Goal: Transaction & Acquisition: Download file/media

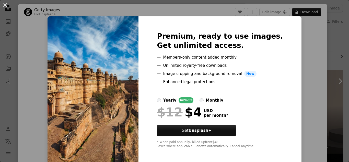
click at [310, 50] on div "An X shape Premium, ready to use images. Get unlimited access. A plus sign Memb…" at bounding box center [174, 81] width 349 height 162
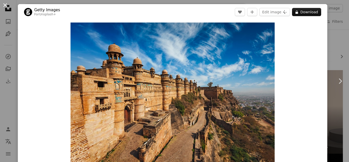
click at [4, 6] on button "An X shape" at bounding box center [5, 5] width 6 height 6
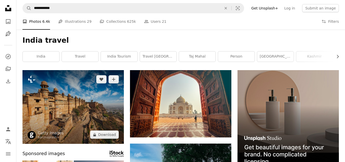
click at [81, 108] on img at bounding box center [72, 106] width 101 height 73
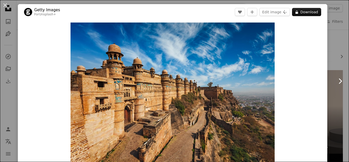
click at [337, 81] on icon "Chevron right" at bounding box center [340, 81] width 8 height 8
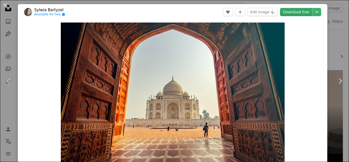
click at [295, 11] on link "Download free" at bounding box center [296, 12] width 32 height 8
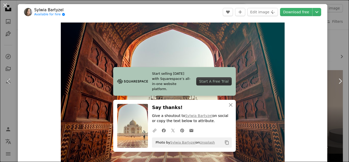
click at [295, 44] on div "Zoom in" at bounding box center [172, 96] width 309 height 153
click at [336, 80] on icon "Chevron right" at bounding box center [340, 81] width 8 height 8
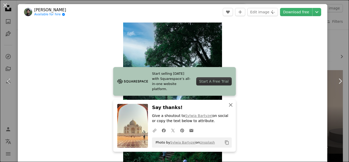
click at [230, 104] on icon "An X shape" at bounding box center [230, 105] width 6 height 6
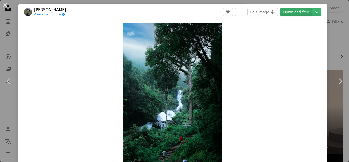
click at [293, 11] on link "Download free" at bounding box center [296, 12] width 32 height 8
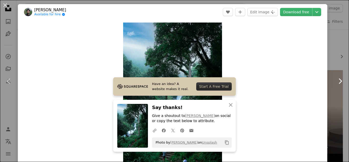
click at [336, 81] on icon "Chevron right" at bounding box center [340, 81] width 8 height 8
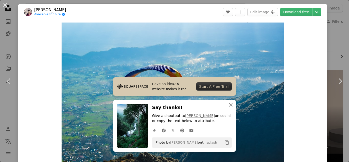
click at [228, 103] on icon "An X shape" at bounding box center [230, 105] width 6 height 6
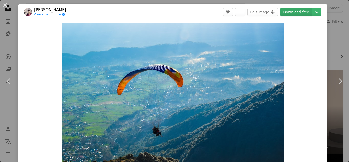
click at [288, 12] on link "Download free" at bounding box center [296, 12] width 32 height 8
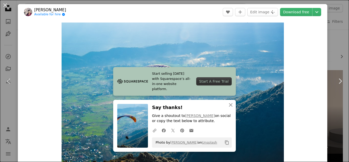
click at [314, 34] on div "Zoom in" at bounding box center [172, 96] width 309 height 153
click at [336, 79] on icon "Chevron right" at bounding box center [340, 81] width 8 height 8
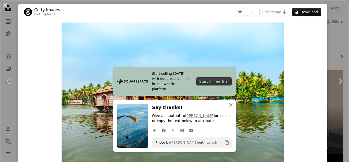
click at [229, 105] on icon "button" at bounding box center [231, 105] width 4 height 4
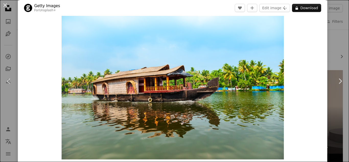
scroll to position [9, 0]
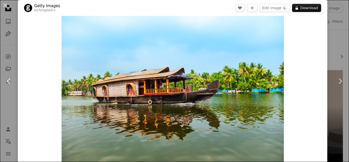
click at [5, 78] on icon "Chevron left" at bounding box center [9, 81] width 8 height 8
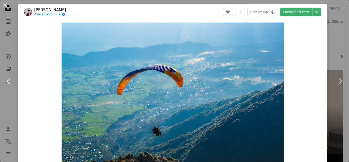
click at [5, 78] on icon "Chevron left" at bounding box center [9, 81] width 8 height 8
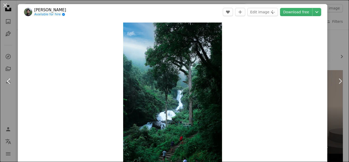
click at [5, 78] on icon "Chevron left" at bounding box center [9, 81] width 8 height 8
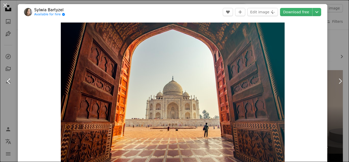
click at [5, 78] on icon "Chevron left" at bounding box center [9, 81] width 8 height 8
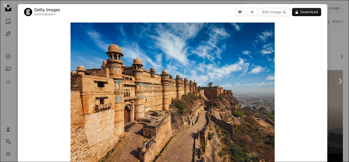
click at [5, 78] on icon "Chevron left" at bounding box center [9, 81] width 8 height 8
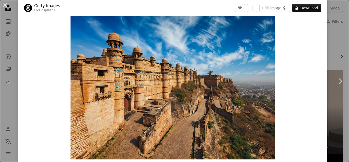
scroll to position [12, 0]
click at [338, 79] on icon "Chevron right" at bounding box center [340, 81] width 8 height 8
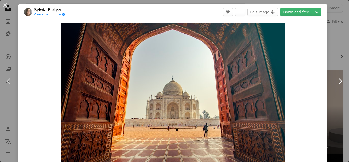
click at [338, 79] on icon "Chevron right" at bounding box center [340, 81] width 8 height 8
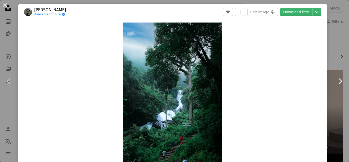
click at [338, 79] on icon "Chevron right" at bounding box center [340, 81] width 8 height 8
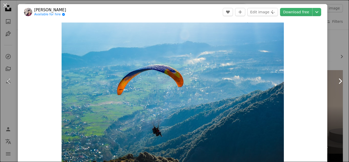
click at [336, 82] on icon "Chevron right" at bounding box center [340, 81] width 8 height 8
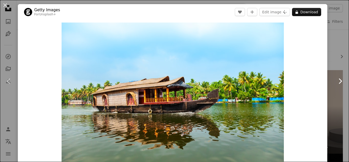
click at [336, 82] on icon "Chevron right" at bounding box center [340, 81] width 8 height 8
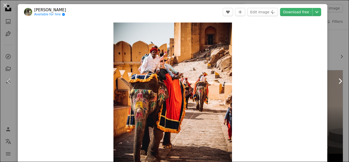
click at [336, 82] on icon "Chevron right" at bounding box center [340, 81] width 8 height 8
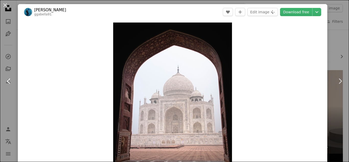
click at [9, 77] on icon "Chevron left" at bounding box center [9, 81] width 8 height 8
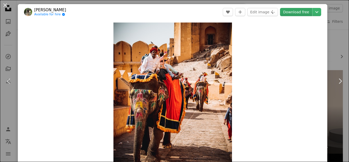
click at [291, 14] on link "Download free" at bounding box center [296, 12] width 32 height 8
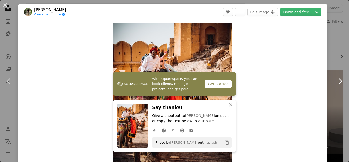
click at [338, 82] on icon at bounding box center [339, 80] width 3 height 5
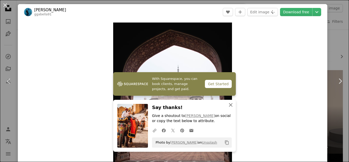
click at [229, 104] on icon "button" at bounding box center [231, 105] width 4 height 4
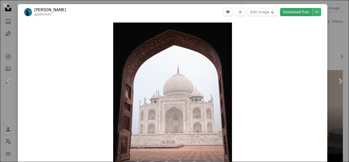
click at [291, 11] on link "Download free" at bounding box center [296, 12] width 32 height 8
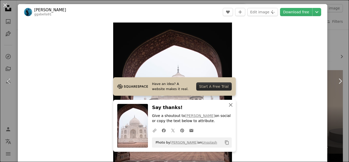
click at [230, 105] on icon "An X shape" at bounding box center [230, 105] width 6 height 6
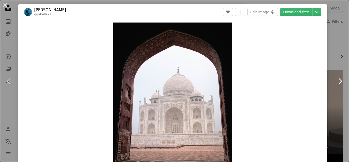
click at [338, 80] on icon "Chevron right" at bounding box center [340, 81] width 8 height 8
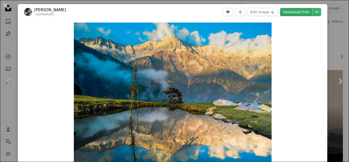
click at [296, 11] on link "Download free" at bounding box center [296, 12] width 32 height 8
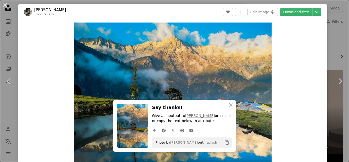
click at [312, 51] on div "Zoom in" at bounding box center [172, 96] width 309 height 153
click at [229, 103] on icon "An X shape" at bounding box center [230, 105] width 6 height 6
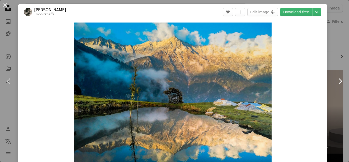
click at [337, 78] on icon "Chevron right" at bounding box center [340, 81] width 8 height 8
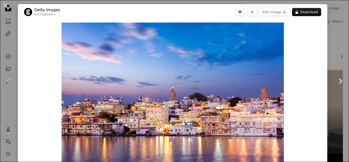
click at [336, 82] on icon "Chevron right" at bounding box center [340, 81] width 8 height 8
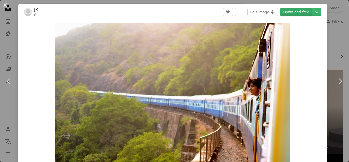
click at [300, 13] on link "Download free" at bounding box center [296, 12] width 32 height 8
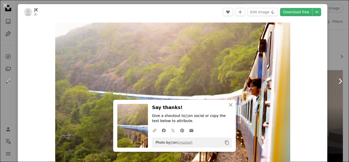
click at [338, 83] on icon at bounding box center [339, 80] width 3 height 5
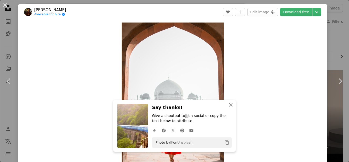
click at [228, 103] on icon "An X shape" at bounding box center [230, 105] width 6 height 6
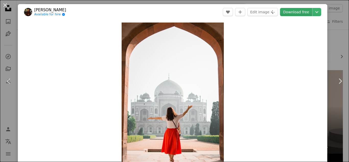
click at [300, 14] on link "Download free" at bounding box center [296, 12] width 32 height 8
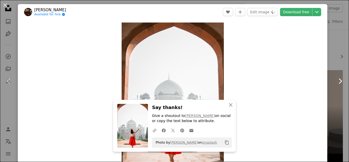
click at [338, 82] on icon at bounding box center [339, 80] width 3 height 5
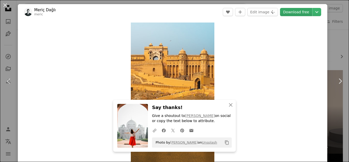
click at [293, 9] on link "Download free" at bounding box center [296, 12] width 32 height 8
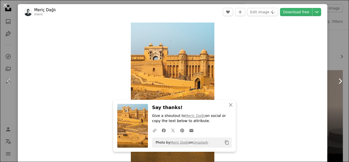
click at [338, 82] on icon at bounding box center [339, 80] width 3 height 5
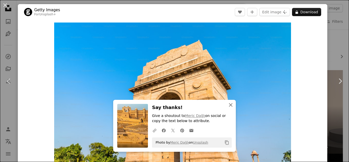
click at [229, 105] on icon "button" at bounding box center [231, 105] width 4 height 4
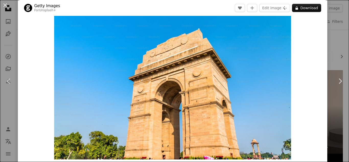
scroll to position [8, 0]
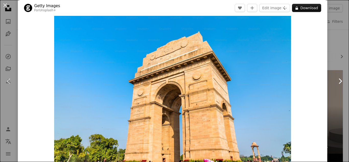
click at [336, 79] on icon "Chevron right" at bounding box center [340, 81] width 8 height 8
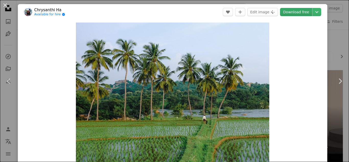
click at [294, 14] on link "Download free" at bounding box center [296, 12] width 32 height 8
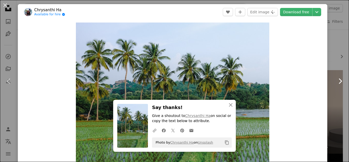
click at [338, 83] on icon at bounding box center [339, 80] width 3 height 5
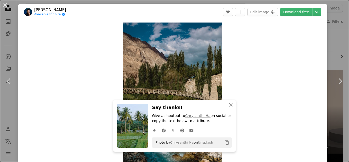
click at [229, 104] on icon "button" at bounding box center [231, 105] width 4 height 4
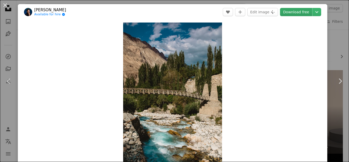
click at [289, 11] on link "Download free" at bounding box center [296, 12] width 32 height 8
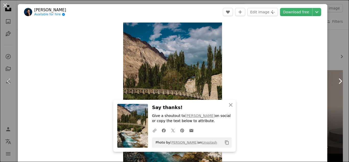
click at [336, 81] on icon "Chevron right" at bounding box center [340, 81] width 8 height 8
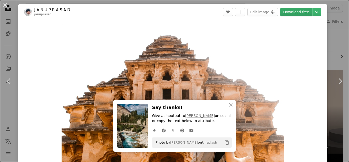
click at [294, 12] on link "Download free" at bounding box center [296, 12] width 32 height 8
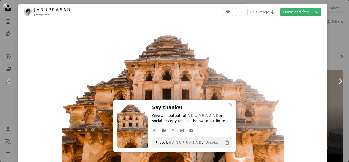
click at [336, 80] on icon "Chevron right" at bounding box center [340, 81] width 8 height 8
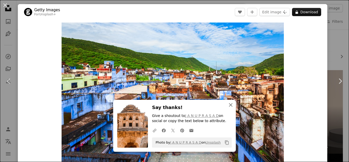
click at [227, 104] on icon "An X shape" at bounding box center [230, 105] width 6 height 6
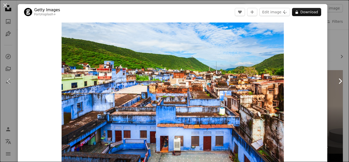
click at [336, 81] on icon "Chevron right" at bounding box center [340, 81] width 8 height 8
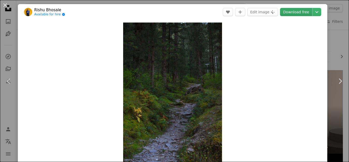
click at [295, 10] on link "Download free" at bounding box center [296, 12] width 32 height 8
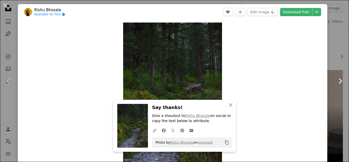
click at [338, 79] on icon at bounding box center [339, 80] width 3 height 5
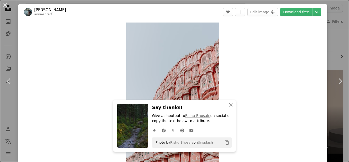
click at [227, 105] on icon "An X shape" at bounding box center [230, 105] width 6 height 6
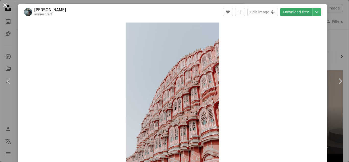
click at [292, 10] on link "Download free" at bounding box center [296, 12] width 32 height 8
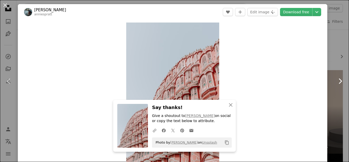
click at [338, 81] on icon at bounding box center [339, 80] width 3 height 5
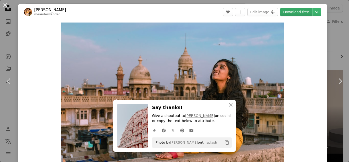
click at [292, 10] on link "Download free" at bounding box center [296, 12] width 32 height 8
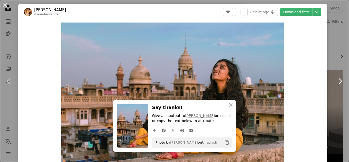
click at [338, 80] on icon at bounding box center [339, 80] width 3 height 5
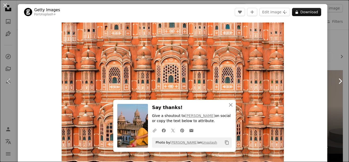
click at [338, 80] on icon at bounding box center [339, 80] width 3 height 5
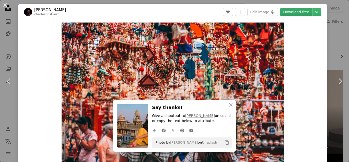
click at [298, 12] on link "Download free" at bounding box center [296, 12] width 32 height 8
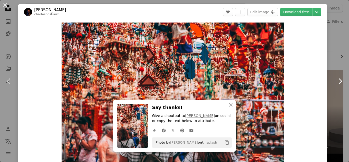
click at [336, 80] on icon "Chevron right" at bounding box center [340, 81] width 8 height 8
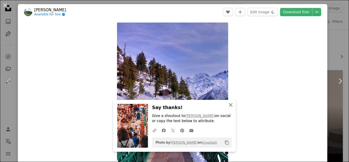
click at [229, 104] on icon "button" at bounding box center [231, 105] width 4 height 4
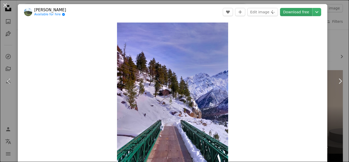
click at [289, 12] on link "Download free" at bounding box center [296, 12] width 32 height 8
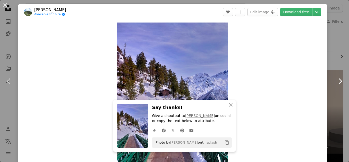
click at [338, 80] on icon at bounding box center [339, 80] width 3 height 5
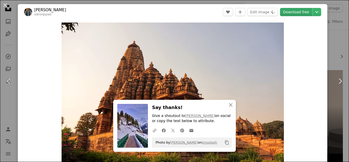
click at [292, 12] on link "Download free" at bounding box center [296, 12] width 32 height 8
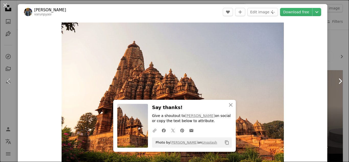
click at [338, 82] on icon at bounding box center [339, 80] width 3 height 5
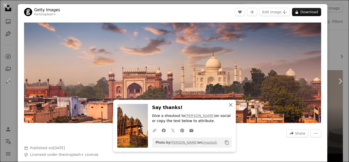
click at [227, 103] on icon "An X shape" at bounding box center [230, 105] width 6 height 6
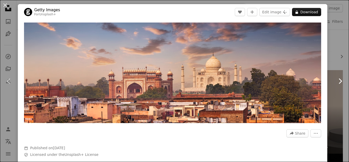
click at [338, 80] on icon at bounding box center [339, 80] width 3 height 5
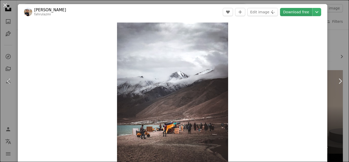
click at [293, 10] on link "Download free" at bounding box center [296, 12] width 32 height 8
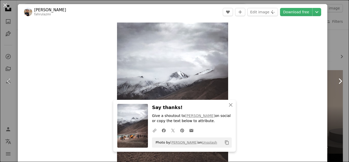
click at [336, 81] on icon "Chevron right" at bounding box center [340, 81] width 8 height 8
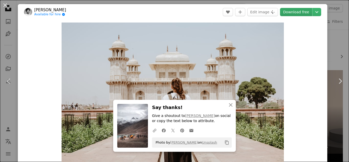
click at [296, 12] on link "Download free" at bounding box center [296, 12] width 32 height 8
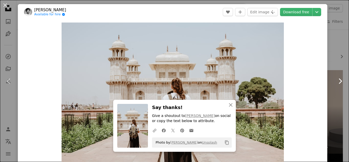
click at [338, 80] on icon at bounding box center [339, 80] width 3 height 5
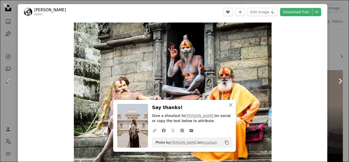
click at [336, 79] on icon "Chevron right" at bounding box center [340, 81] width 8 height 8
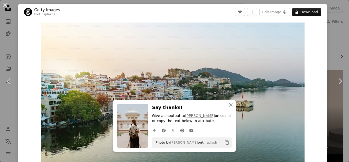
click at [229, 105] on icon "button" at bounding box center [231, 105] width 4 height 4
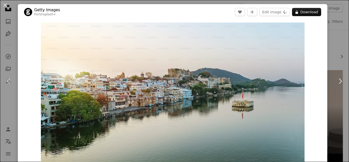
drag, startPoint x: 310, startPoint y: 39, endPoint x: 329, endPoint y: 22, distance: 25.5
click at [310, 39] on div "Zoom in" at bounding box center [172, 96] width 309 height 153
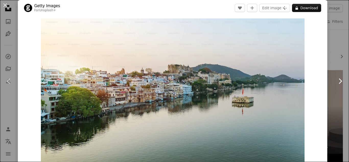
click at [338, 80] on icon at bounding box center [339, 80] width 3 height 5
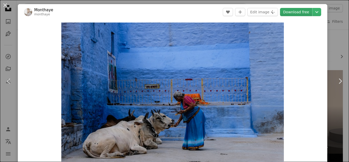
click at [293, 9] on link "Download free" at bounding box center [296, 12] width 32 height 8
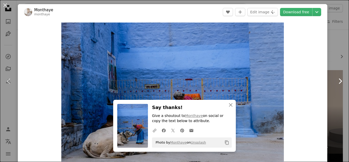
click at [338, 78] on icon at bounding box center [339, 80] width 3 height 5
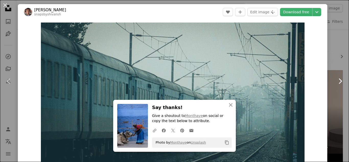
click at [336, 82] on icon "Chevron right" at bounding box center [340, 81] width 8 height 8
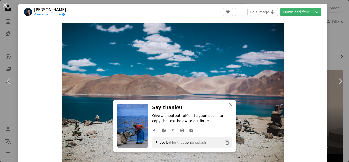
click at [227, 104] on icon "An X shape" at bounding box center [230, 105] width 6 height 6
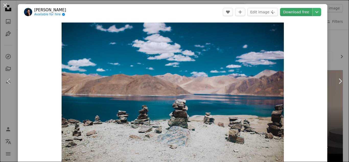
click at [287, 13] on link "Download free" at bounding box center [296, 12] width 32 height 8
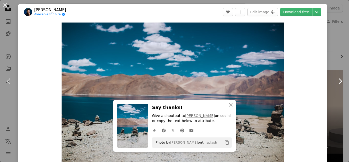
click at [336, 82] on icon "Chevron right" at bounding box center [340, 81] width 8 height 8
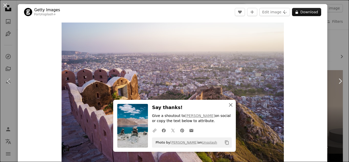
click at [230, 106] on icon "An X shape" at bounding box center [230, 105] width 6 height 6
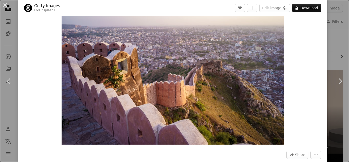
scroll to position [22, 0]
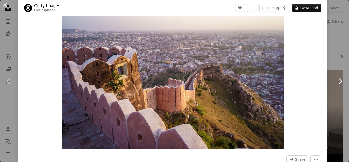
click at [337, 79] on icon "Chevron right" at bounding box center [340, 81] width 8 height 8
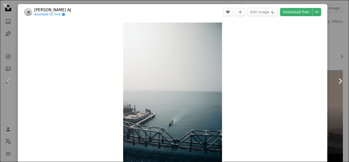
click at [338, 80] on icon "Chevron right" at bounding box center [340, 81] width 8 height 8
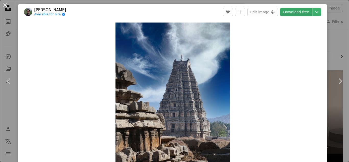
click at [287, 12] on link "Download free" at bounding box center [296, 12] width 32 height 8
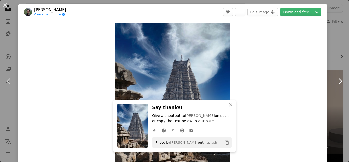
click at [337, 83] on icon "Chevron right" at bounding box center [340, 81] width 8 height 8
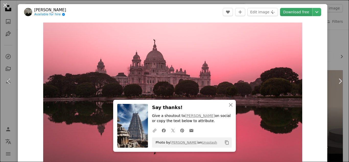
click at [292, 13] on link "Download free" at bounding box center [296, 12] width 32 height 8
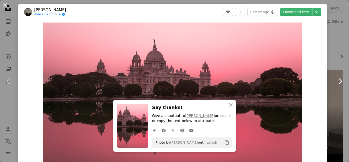
click at [338, 82] on icon at bounding box center [339, 80] width 3 height 5
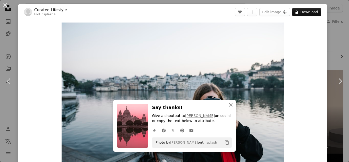
click at [228, 106] on icon "An X shape" at bounding box center [230, 105] width 6 height 6
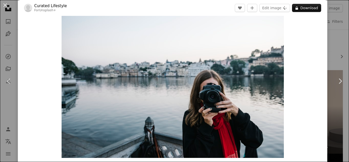
scroll to position [11, 0]
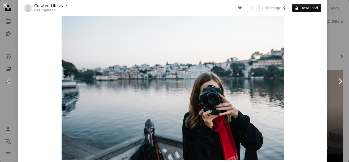
click at [337, 79] on icon "Chevron right" at bounding box center [340, 81] width 8 height 8
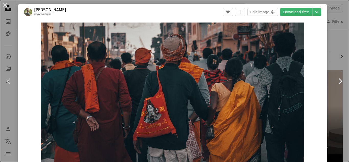
click at [338, 81] on icon at bounding box center [339, 80] width 3 height 5
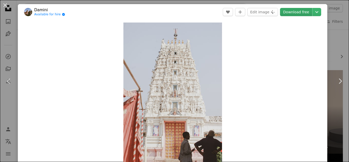
click at [295, 15] on link "Download free" at bounding box center [296, 12] width 32 height 8
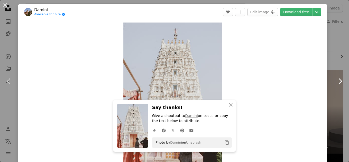
click at [336, 81] on icon "Chevron right" at bounding box center [340, 81] width 8 height 8
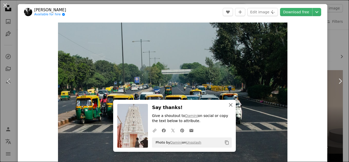
click at [230, 106] on icon "button" at bounding box center [231, 105] width 4 height 4
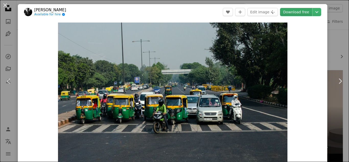
click at [293, 14] on link "Download free" at bounding box center [296, 12] width 32 height 8
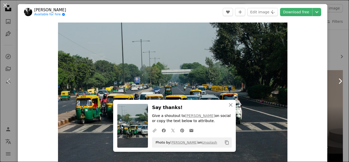
click at [336, 82] on icon "Chevron right" at bounding box center [340, 81] width 8 height 8
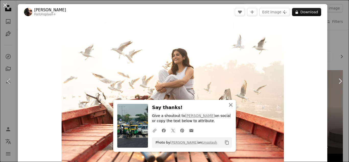
click at [228, 106] on icon "An X shape" at bounding box center [230, 105] width 6 height 6
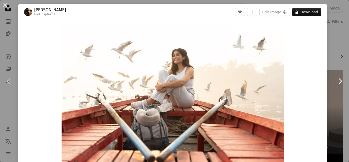
click at [338, 82] on icon at bounding box center [339, 80] width 3 height 5
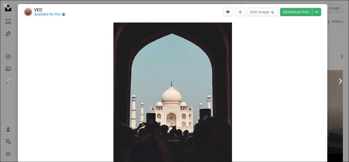
click at [336, 80] on icon "Chevron right" at bounding box center [340, 81] width 8 height 8
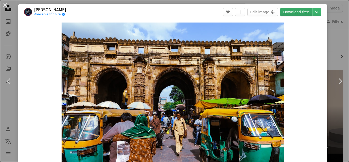
click at [288, 12] on link "Download free" at bounding box center [296, 12] width 32 height 8
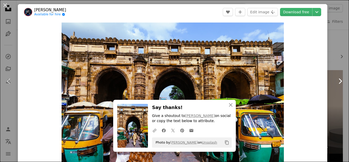
click at [336, 79] on icon "Chevron right" at bounding box center [340, 81] width 8 height 8
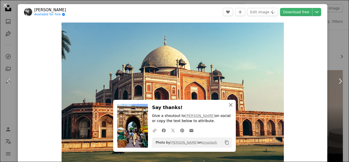
click at [228, 105] on icon "An X shape" at bounding box center [230, 105] width 6 height 6
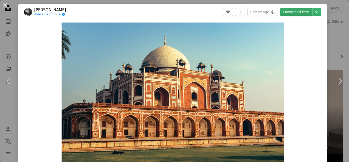
click at [297, 11] on link "Download free" at bounding box center [296, 12] width 32 height 8
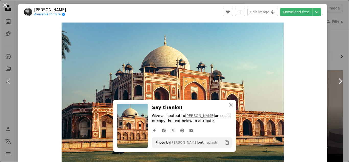
click at [338, 81] on icon at bounding box center [339, 80] width 3 height 5
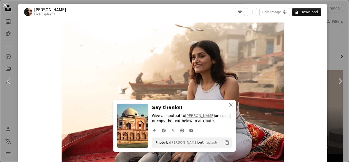
click at [230, 104] on icon "An X shape" at bounding box center [230, 105] width 6 height 6
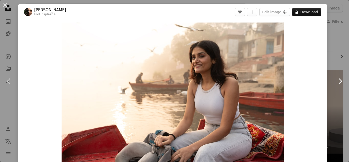
click at [336, 80] on icon "Chevron right" at bounding box center [340, 81] width 8 height 8
